Goal: Transaction & Acquisition: Book appointment/travel/reservation

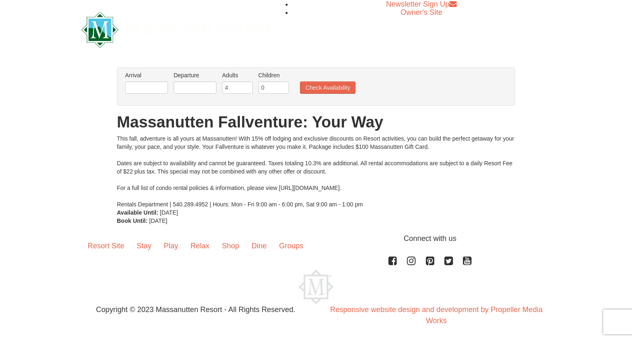
click at [244, 86] on input "4" at bounding box center [237, 87] width 30 height 12
click at [244, 86] on input "5" at bounding box center [237, 87] width 30 height 12
click at [244, 86] on input "6" at bounding box center [237, 87] width 30 height 12
click at [244, 86] on input "7" at bounding box center [237, 87] width 30 height 12
click at [244, 86] on input "8" at bounding box center [237, 87] width 30 height 12
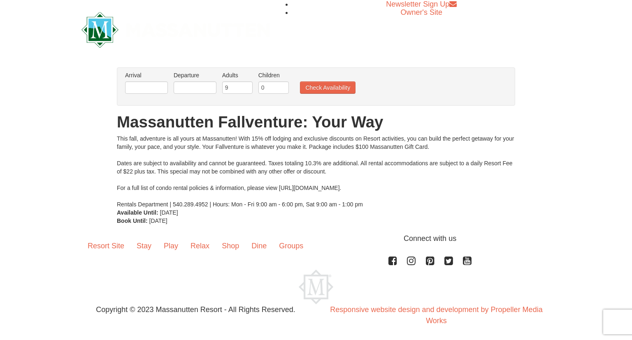
click at [244, 86] on input "9" at bounding box center [237, 87] width 30 height 12
type input "10"
click at [244, 86] on input "10" at bounding box center [237, 87] width 30 height 12
click at [282, 88] on input "0" at bounding box center [273, 87] width 30 height 12
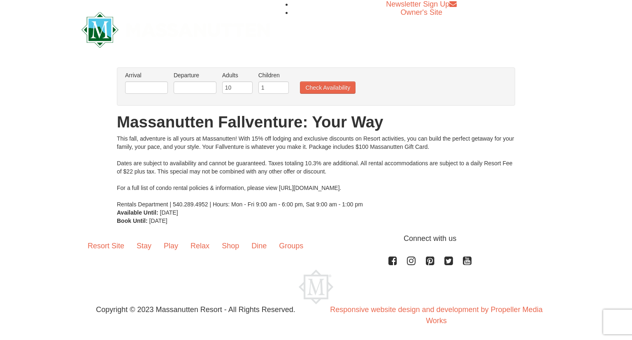
click at [281, 86] on input "1" at bounding box center [273, 87] width 30 height 12
type input "2"
click at [281, 86] on input "2" at bounding box center [273, 87] width 30 height 12
click at [330, 87] on button "Check Availability" at bounding box center [328, 87] width 56 height 12
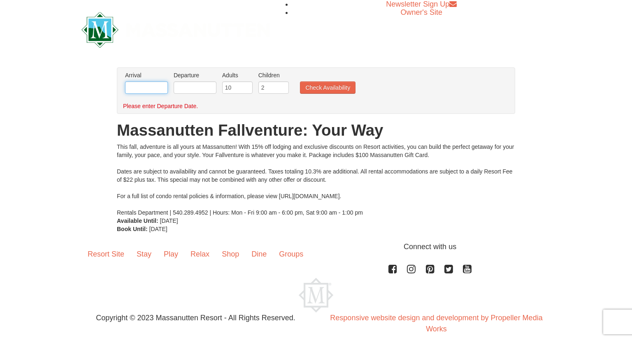
click at [146, 88] on input "text" at bounding box center [146, 87] width 43 height 12
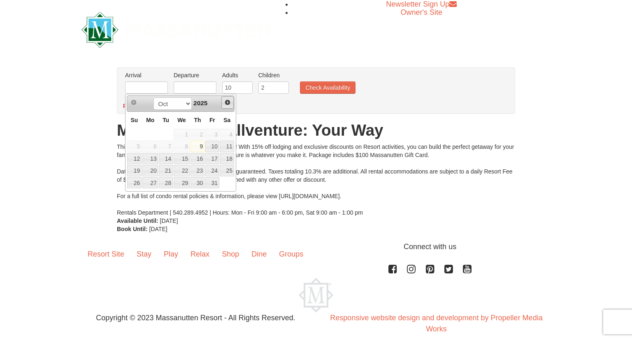
click at [225, 103] on span "Next" at bounding box center [227, 102] width 7 height 7
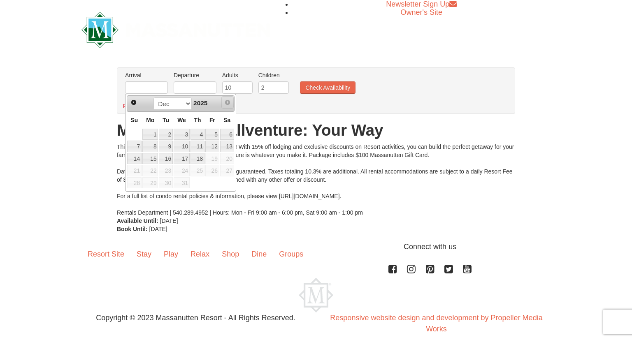
click at [225, 103] on span "Next" at bounding box center [227, 102] width 7 height 7
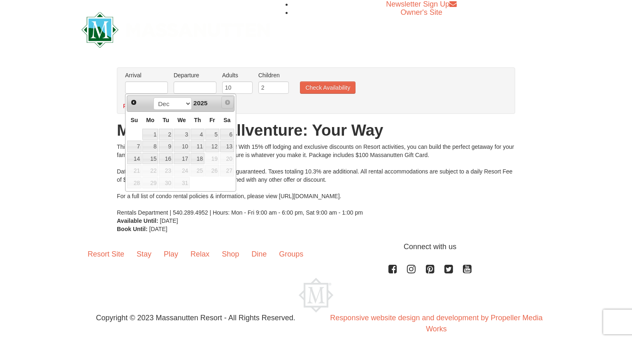
click at [225, 103] on span "Next" at bounding box center [227, 102] width 7 height 7
click at [134, 100] on span "Prev" at bounding box center [133, 102] width 7 height 7
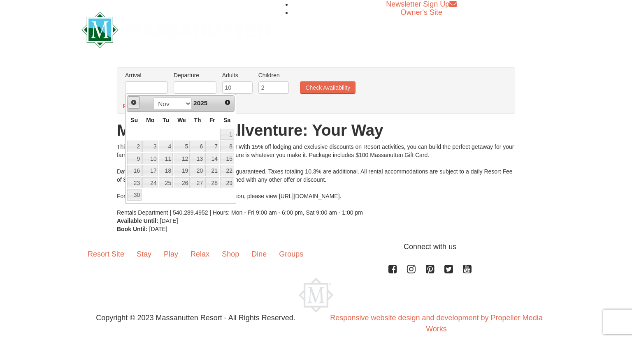
click at [134, 100] on span "Prev" at bounding box center [133, 102] width 7 height 7
click at [227, 102] on span "Next" at bounding box center [227, 102] width 7 height 7
click at [214, 146] on link "7" at bounding box center [212, 147] width 14 height 12
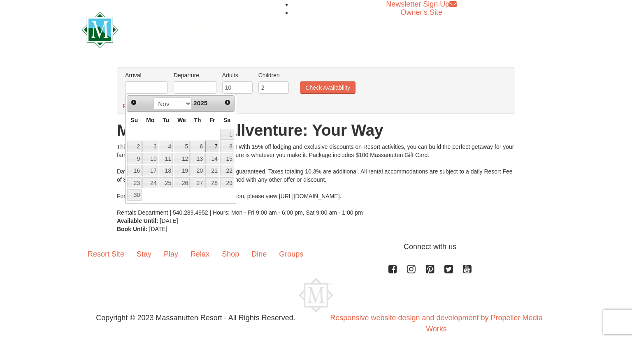
type input "[DATE]"
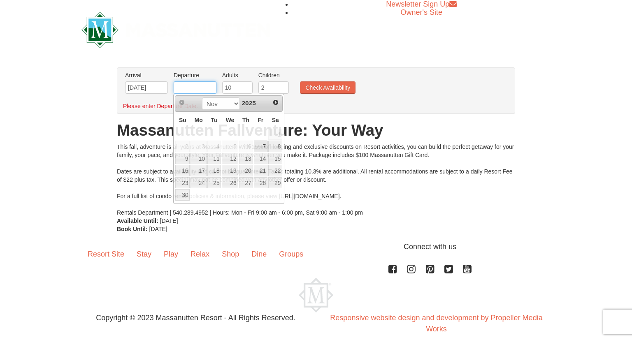
click at [199, 88] on input "text" at bounding box center [195, 87] width 43 height 12
click at [261, 157] on link "14" at bounding box center [261, 159] width 14 height 12
type input "[DATE]"
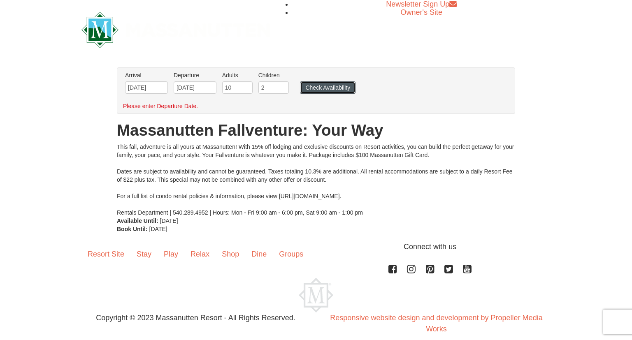
click at [319, 87] on button "Check Availability" at bounding box center [328, 87] width 56 height 12
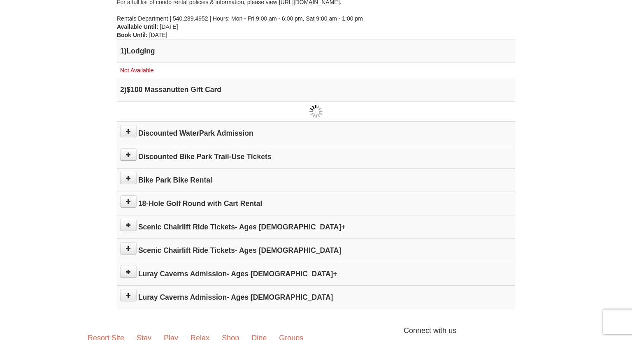
scroll to position [183, 0]
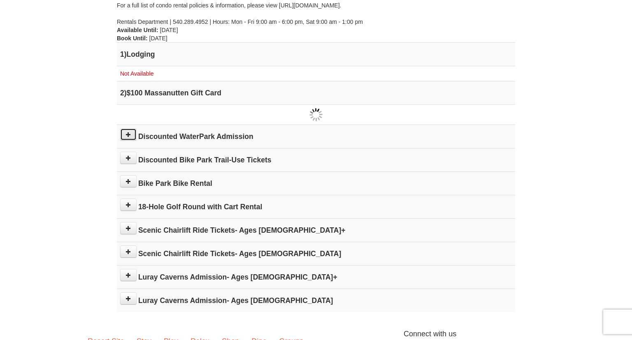
click at [127, 132] on icon at bounding box center [128, 135] width 6 height 6
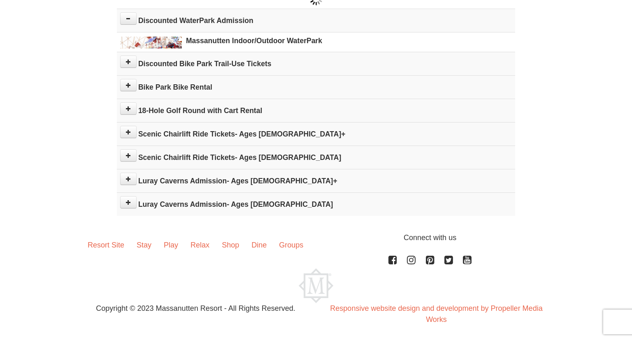
scroll to position [298, 0]
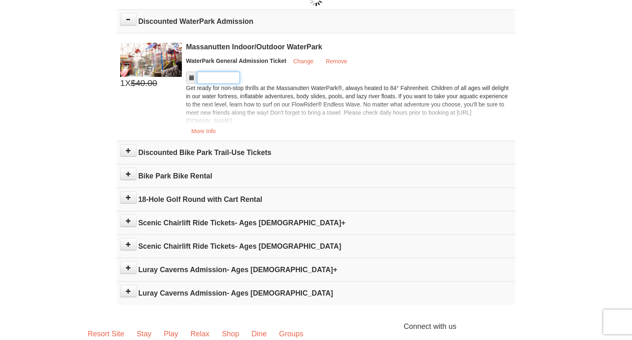
click at [213, 74] on input "Please format dates MM/DD/YYYY" at bounding box center [218, 78] width 43 height 12
type input "1"
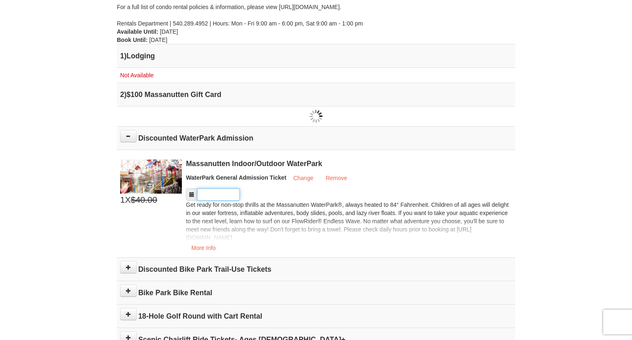
scroll to position [0, 0]
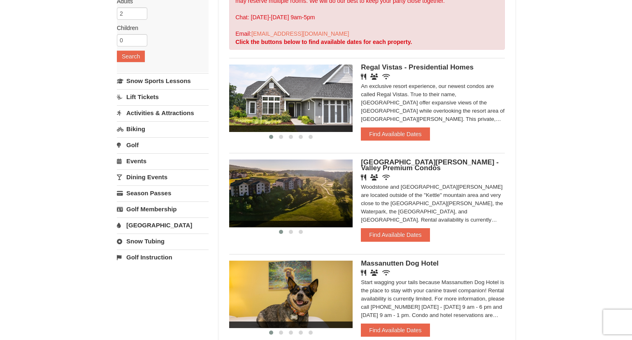
scroll to position [128, 0]
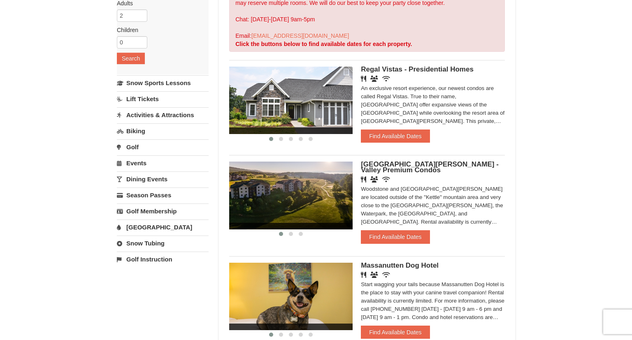
drag, startPoint x: 630, startPoint y: 54, endPoint x: 611, endPoint y: 77, distance: 30.1
click at [611, 77] on div "× Categories Map List Filter My Itinerary Questions? 1-540-289-9441 Lodging Arr…" at bounding box center [316, 331] width 632 height 860
click at [604, 91] on div "× Categories Map List Filter My Itinerary Questions? 1-540-289-9441 Lodging Arr…" at bounding box center [316, 331] width 632 height 860
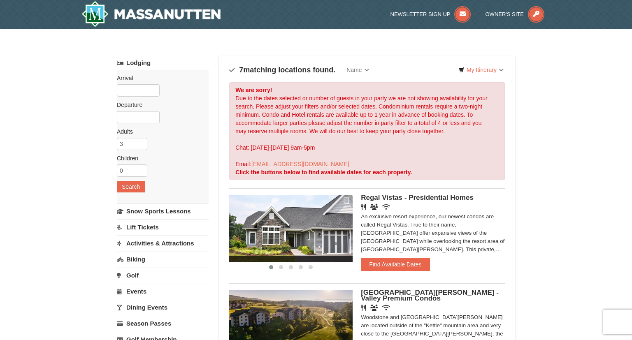
click at [140, 143] on input "3" at bounding box center [132, 144] width 30 height 12
click at [140, 143] on input "5" at bounding box center [132, 144] width 30 height 12
click at [140, 143] on input "6" at bounding box center [132, 144] width 30 height 12
click at [140, 143] on input "7" at bounding box center [132, 144] width 30 height 12
click at [140, 143] on input "8" at bounding box center [132, 144] width 30 height 12
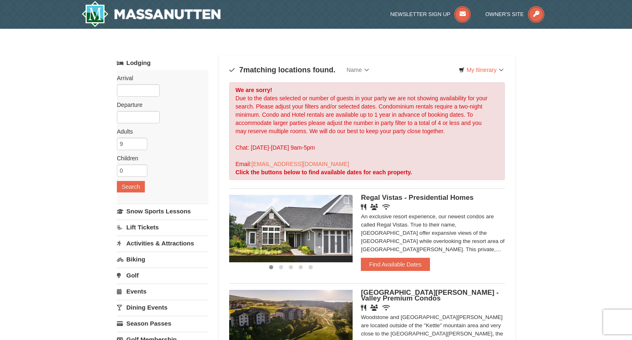
click at [140, 143] on input "9" at bounding box center [132, 144] width 30 height 12
type input "10"
click at [140, 143] on input "10" at bounding box center [132, 144] width 30 height 12
click at [140, 169] on input "1" at bounding box center [132, 170] width 30 height 12
type input "2"
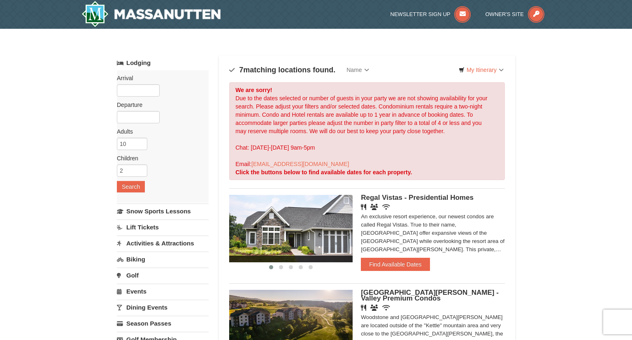
click at [140, 169] on input "2" at bounding box center [132, 170] width 30 height 12
click at [131, 190] on button "Search" at bounding box center [131, 187] width 28 height 12
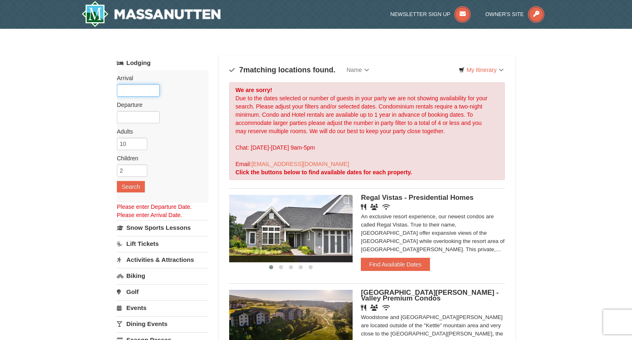
click at [126, 93] on input "text" at bounding box center [138, 90] width 43 height 12
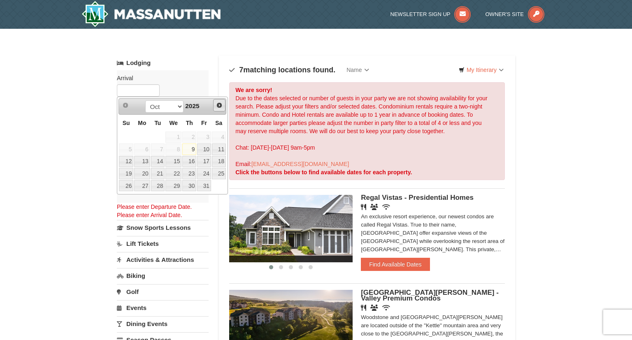
click at [218, 106] on span "Next" at bounding box center [219, 105] width 7 height 7
click at [207, 147] on link "7" at bounding box center [204, 149] width 14 height 12
type input "[DATE]"
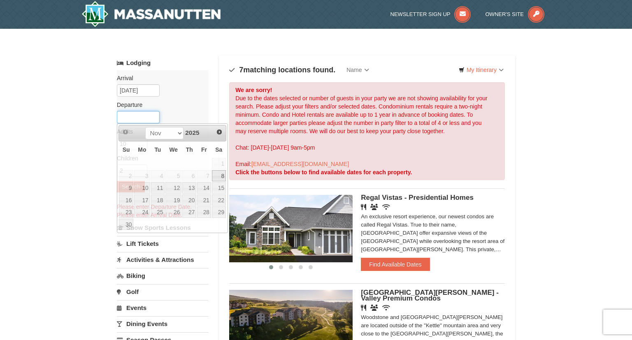
click at [132, 120] on input "text" at bounding box center [138, 117] width 43 height 12
click at [206, 189] on link "14" at bounding box center [204, 188] width 14 height 12
type input "[DATE]"
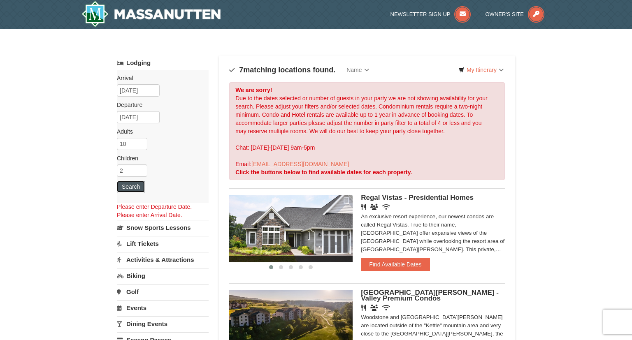
click at [133, 187] on button "Search" at bounding box center [131, 187] width 28 height 12
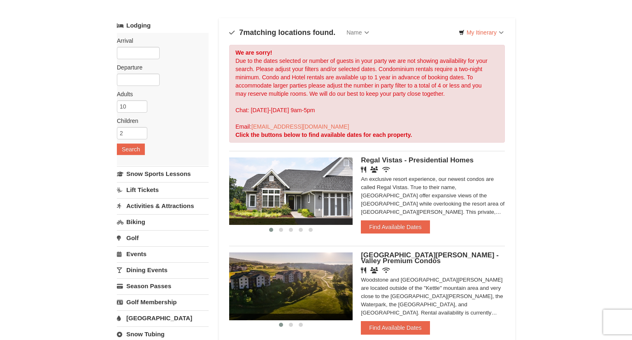
scroll to position [38, 0]
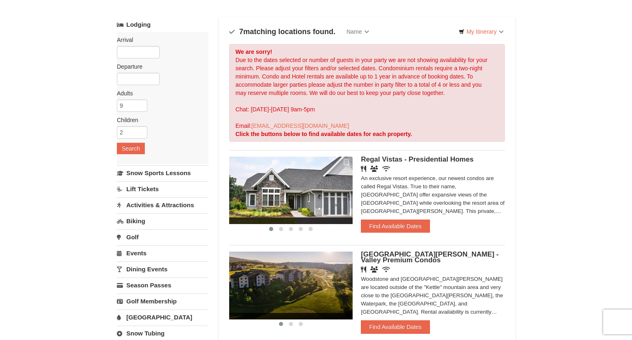
click at [140, 107] on input "9" at bounding box center [132, 105] width 30 height 12
click at [140, 107] on input "8" at bounding box center [132, 105] width 30 height 12
click at [140, 107] on input "7" at bounding box center [132, 105] width 30 height 12
click at [140, 107] on input "6" at bounding box center [132, 105] width 30 height 12
click at [140, 107] on input "5" at bounding box center [132, 105] width 30 height 12
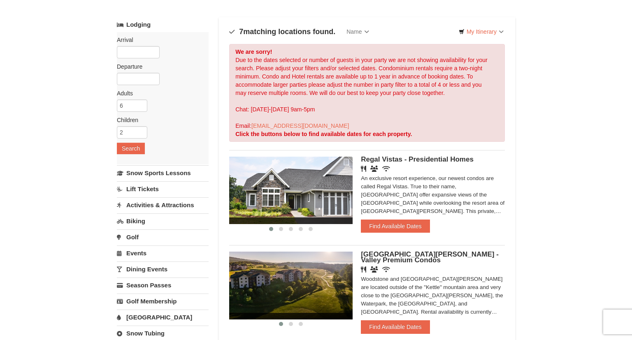
type input "6"
click at [141, 105] on input "6" at bounding box center [132, 105] width 30 height 12
click at [128, 147] on button "Search" at bounding box center [131, 149] width 28 height 12
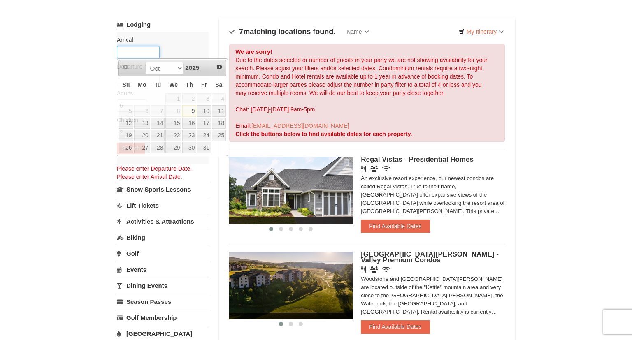
click at [134, 49] on input "text" at bounding box center [138, 52] width 43 height 12
click at [219, 64] on span "Next" at bounding box center [219, 67] width 7 height 7
click at [201, 111] on link "7" at bounding box center [204, 111] width 14 height 12
type input "[DATE]"
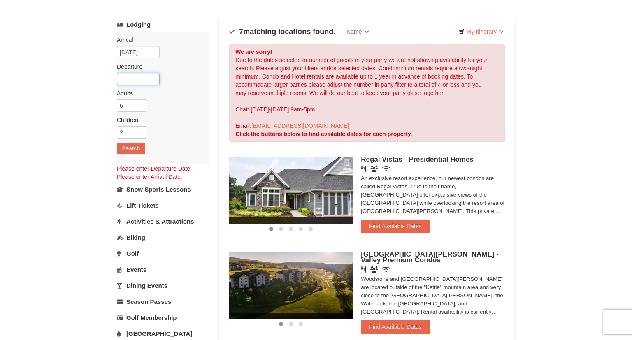
click at [141, 78] on input "text" at bounding box center [138, 79] width 43 height 12
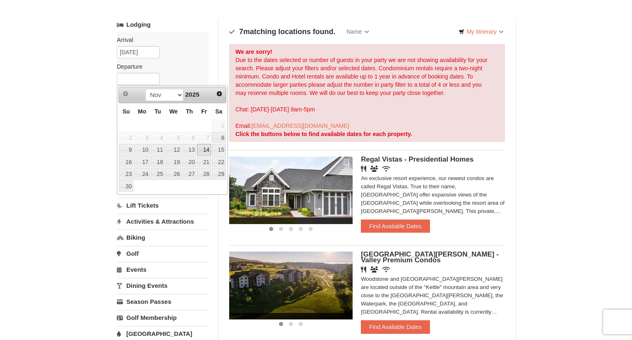
click at [204, 149] on link "14" at bounding box center [204, 150] width 14 height 12
type input "[DATE]"
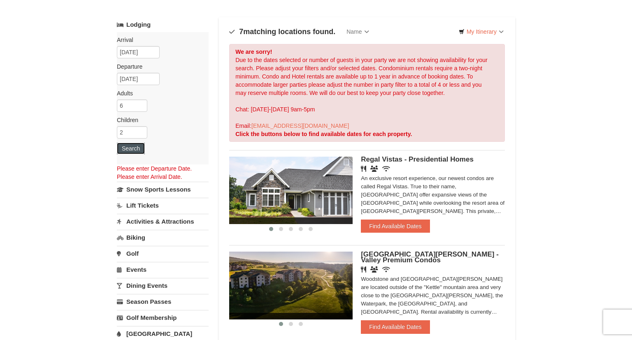
click at [133, 151] on button "Search" at bounding box center [131, 149] width 28 height 12
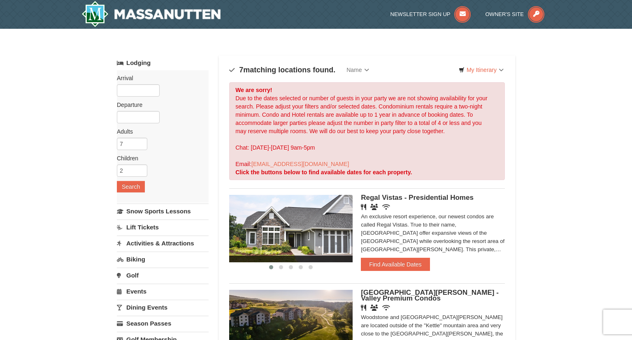
click at [139, 141] on input "7" at bounding box center [132, 144] width 30 height 12
click at [139, 146] on input "6" at bounding box center [132, 144] width 30 height 12
type input "5"
click at [139, 146] on input "5" at bounding box center [132, 144] width 30 height 12
click at [132, 187] on button "Search" at bounding box center [131, 187] width 28 height 12
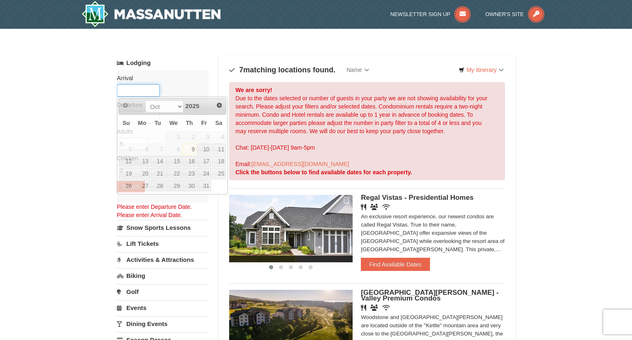
click at [129, 90] on input "text" at bounding box center [138, 90] width 43 height 12
click at [220, 101] on link "Next" at bounding box center [219, 105] width 12 height 12
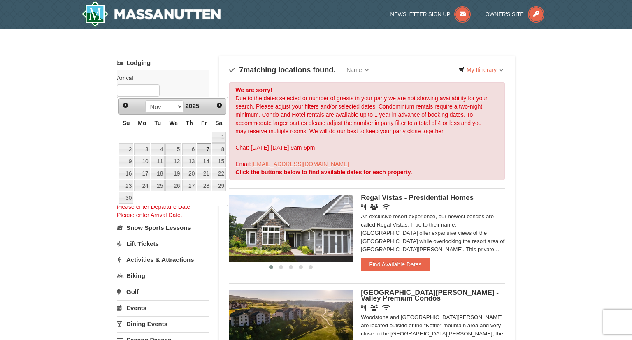
click at [206, 151] on link "7" at bounding box center [204, 149] width 14 height 12
type input "[DATE]"
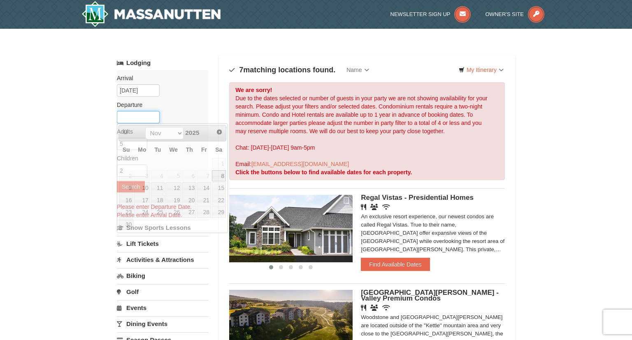
click at [135, 116] on input "text" at bounding box center [138, 117] width 43 height 12
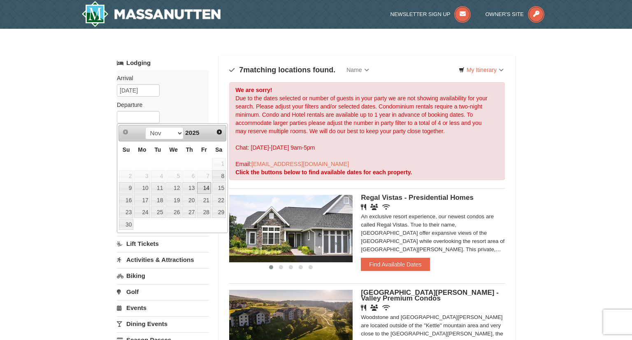
click at [204, 187] on link "14" at bounding box center [204, 188] width 14 height 12
type input "[DATE]"
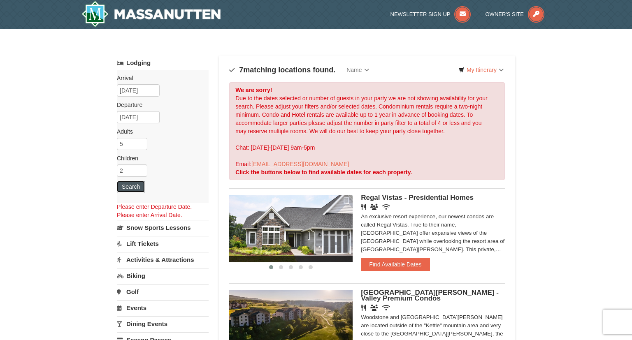
click at [135, 190] on button "Search" at bounding box center [131, 187] width 28 height 12
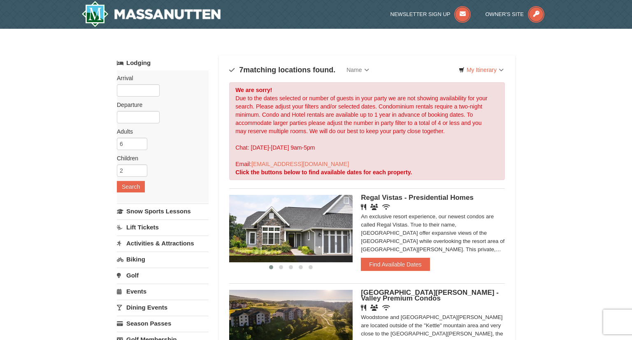
click at [139, 142] on input "6" at bounding box center [132, 144] width 30 height 12
click at [139, 142] on input "7" at bounding box center [132, 144] width 30 height 12
click at [139, 142] on input "8" at bounding box center [132, 144] width 30 height 12
click at [140, 145] on input "7" at bounding box center [132, 144] width 30 height 12
click at [140, 145] on input "5" at bounding box center [132, 144] width 30 height 12
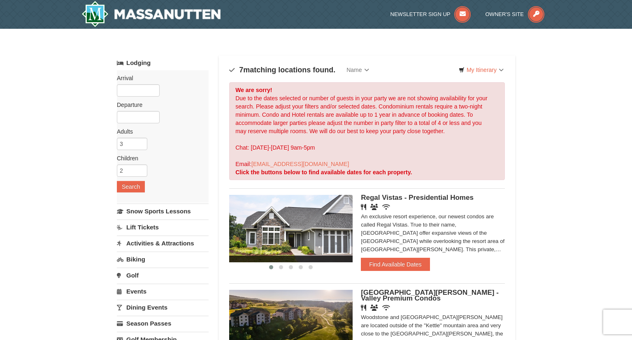
click at [140, 145] on input "3" at bounding box center [132, 144] width 30 height 12
type input "2"
click at [140, 145] on input "2" at bounding box center [132, 144] width 30 height 12
click at [131, 184] on button "Search" at bounding box center [131, 187] width 28 height 12
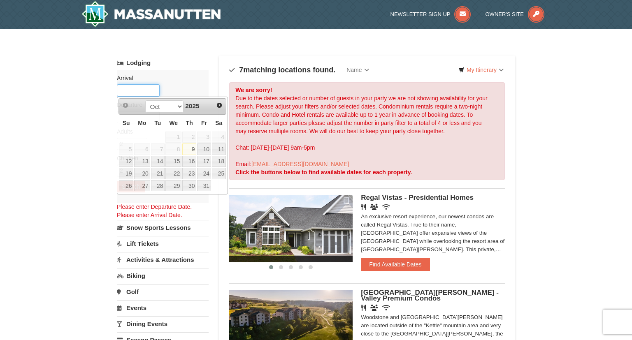
click at [129, 93] on input "text" at bounding box center [138, 90] width 43 height 12
click at [218, 102] on span "Next" at bounding box center [219, 105] width 7 height 7
click at [204, 150] on link "7" at bounding box center [204, 149] width 14 height 12
type input "[DATE]"
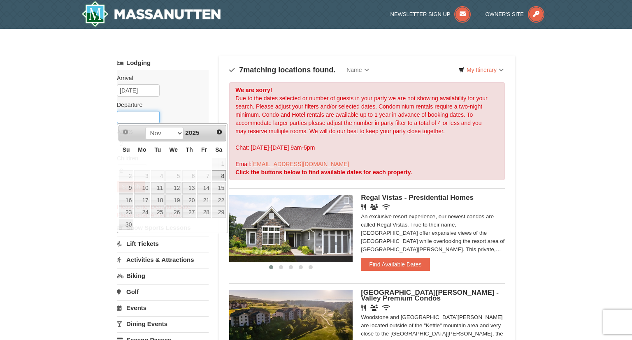
click at [137, 118] on input "text" at bounding box center [138, 117] width 43 height 12
click at [201, 185] on link "14" at bounding box center [204, 188] width 14 height 12
type input "[DATE]"
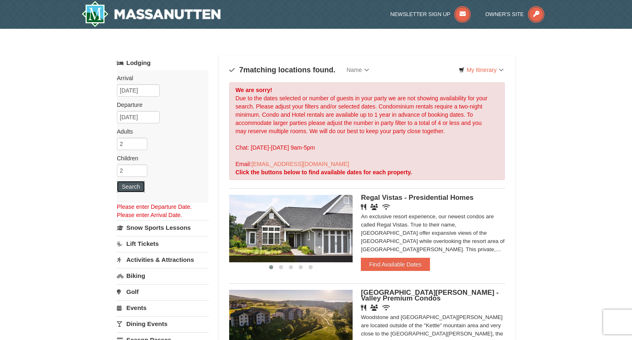
click at [123, 188] on button "Search" at bounding box center [131, 187] width 28 height 12
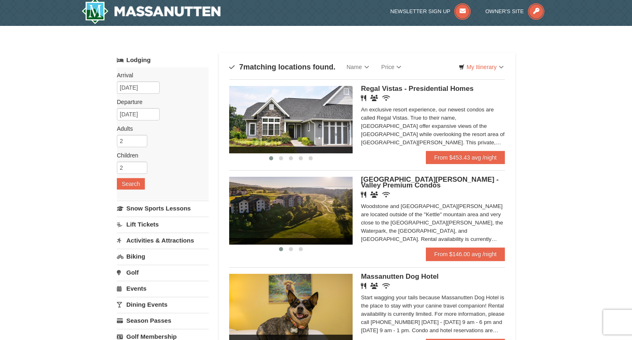
scroll to position [2, 0]
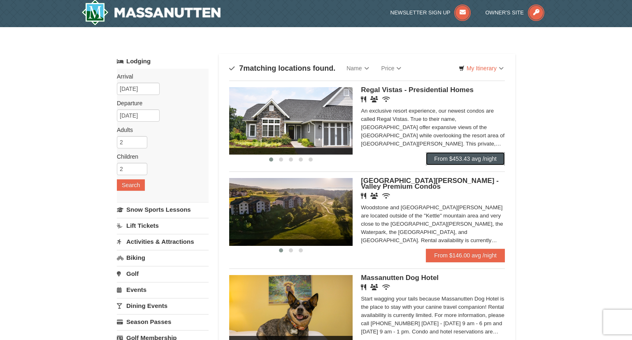
click at [461, 159] on link "From $453.43 avg /night" at bounding box center [465, 158] width 79 height 13
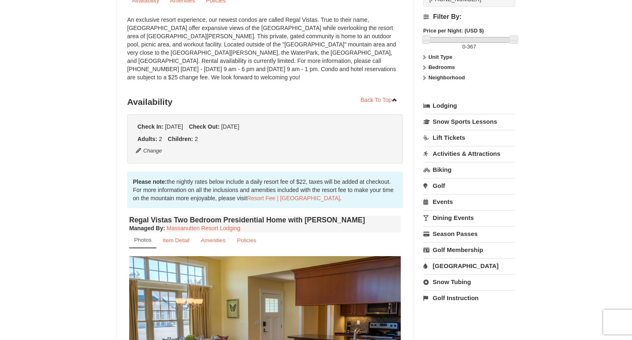
scroll to position [79, 0]
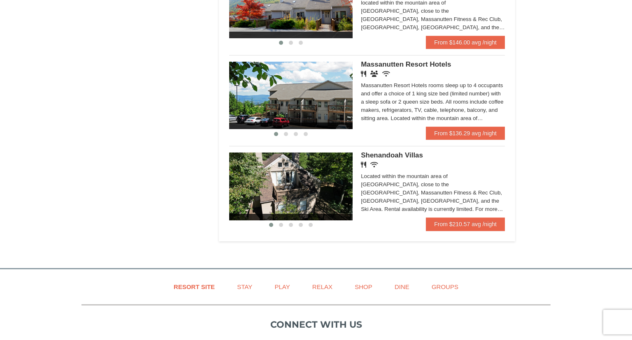
scroll to position [494, 0]
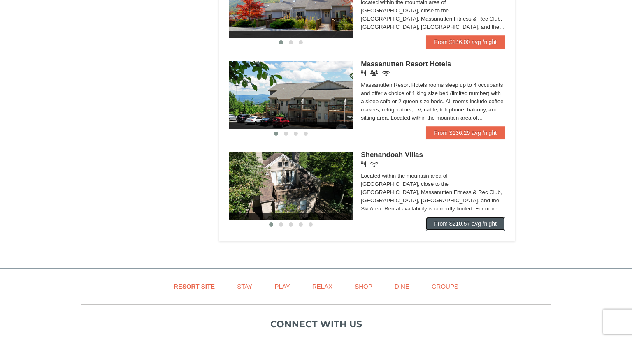
click at [464, 225] on link "From $210.57 avg /night" at bounding box center [465, 223] width 79 height 13
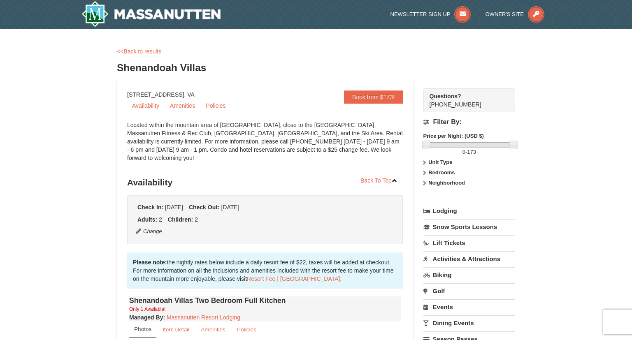
drag, startPoint x: 514, startPoint y: 80, endPoint x: 566, endPoint y: 67, distance: 53.7
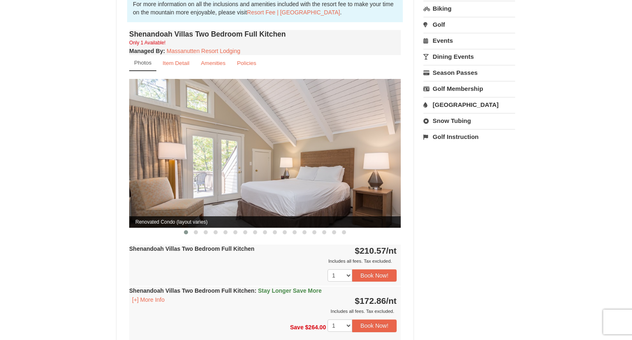
scroll to position [270, 0]
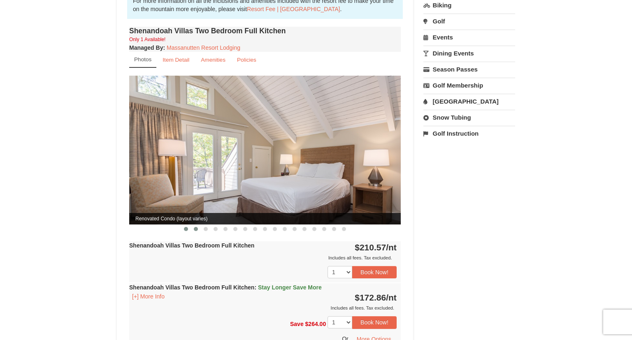
click at [195, 227] on span at bounding box center [196, 229] width 4 height 4
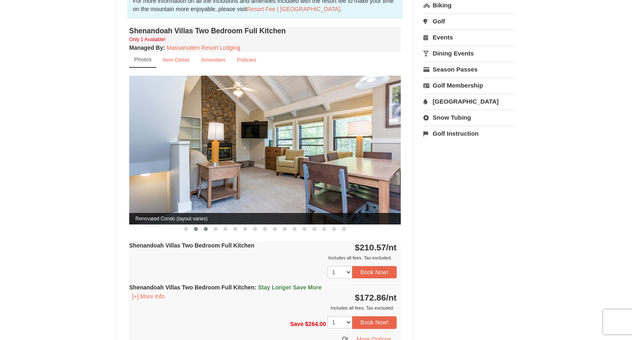
click at [206, 227] on span at bounding box center [206, 229] width 4 height 4
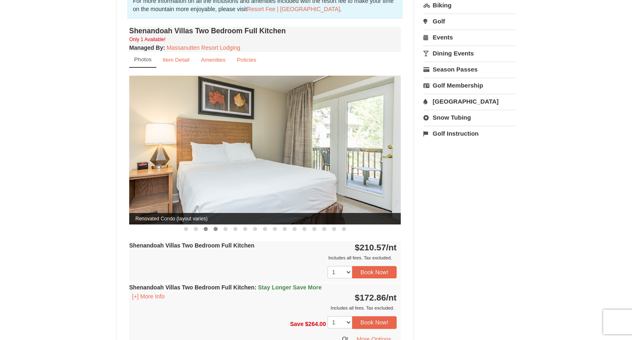
click at [215, 227] on span at bounding box center [215, 229] width 4 height 4
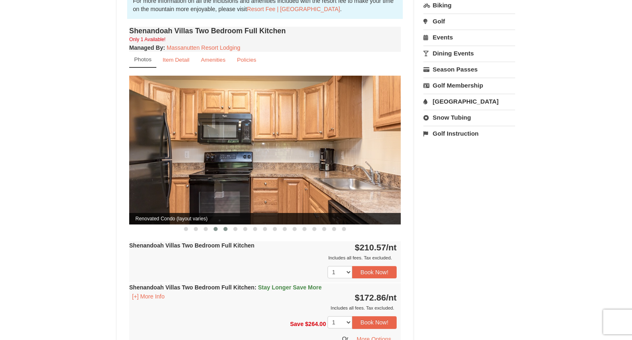
click at [225, 227] on span at bounding box center [225, 229] width 4 height 4
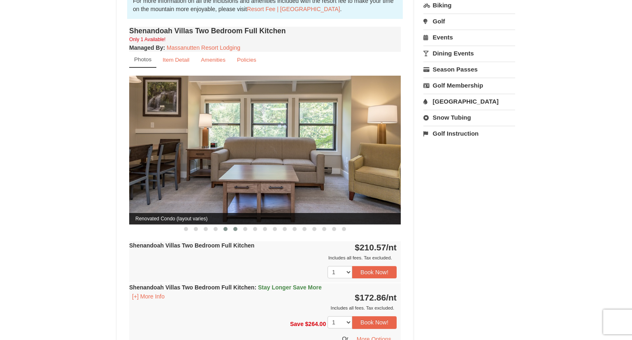
click at [235, 227] on span at bounding box center [235, 229] width 4 height 4
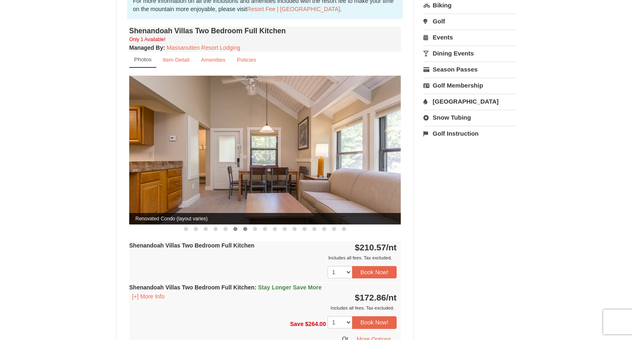
click at [247, 227] on span at bounding box center [245, 229] width 4 height 4
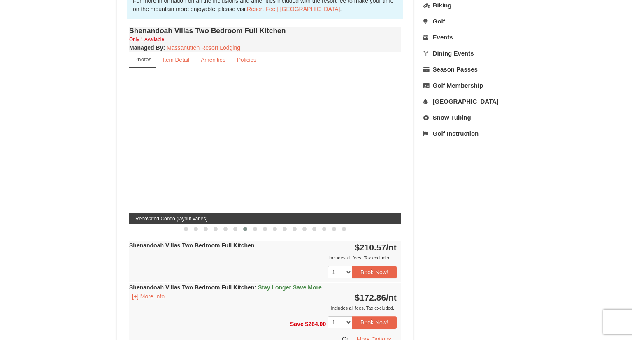
click at [247, 227] on span at bounding box center [245, 229] width 4 height 4
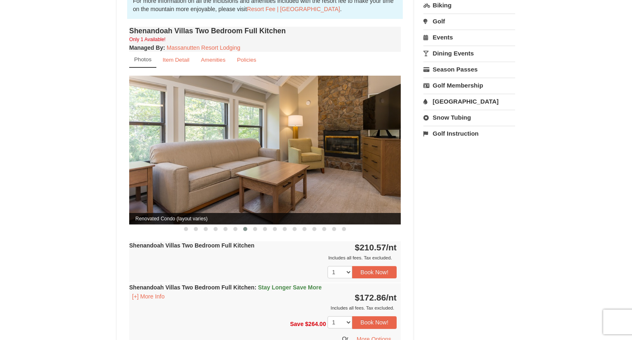
click at [247, 227] on span at bounding box center [245, 229] width 4 height 4
drag, startPoint x: 247, startPoint y: 221, endPoint x: 252, endPoint y: 220, distance: 5.4
click at [252, 224] on div at bounding box center [264, 228] width 271 height 9
click at [252, 225] on button at bounding box center [255, 229] width 10 height 8
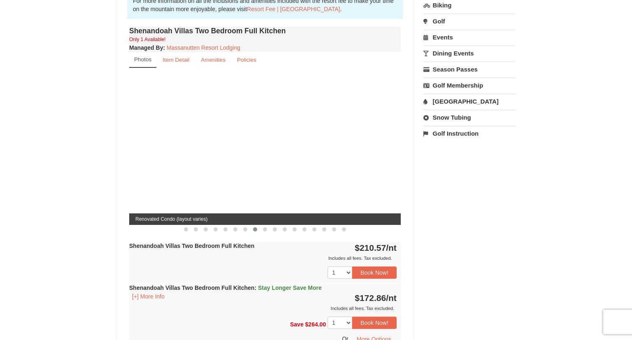
click at [252, 225] on button at bounding box center [255, 229] width 10 height 8
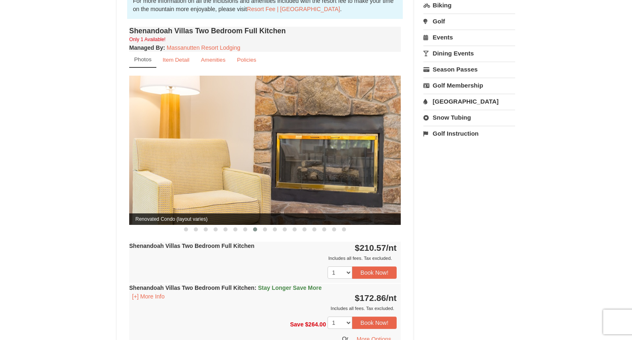
click at [252, 225] on button at bounding box center [255, 229] width 10 height 8
